Goal: Find specific page/section: Find specific page/section

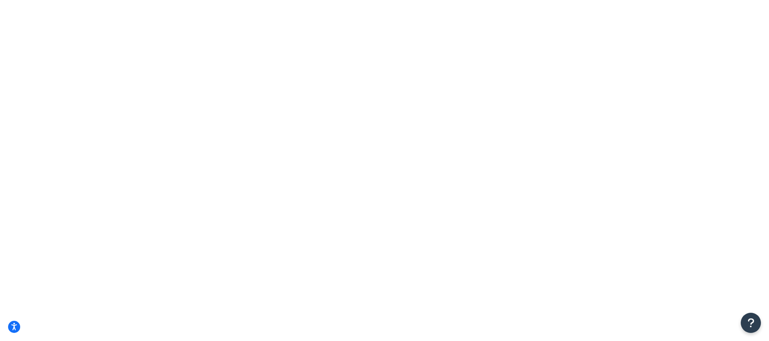
copy h1 "Rule: FedEx 2-Day Fold Free Shipping"
